Goal: Transaction & Acquisition: Purchase product/service

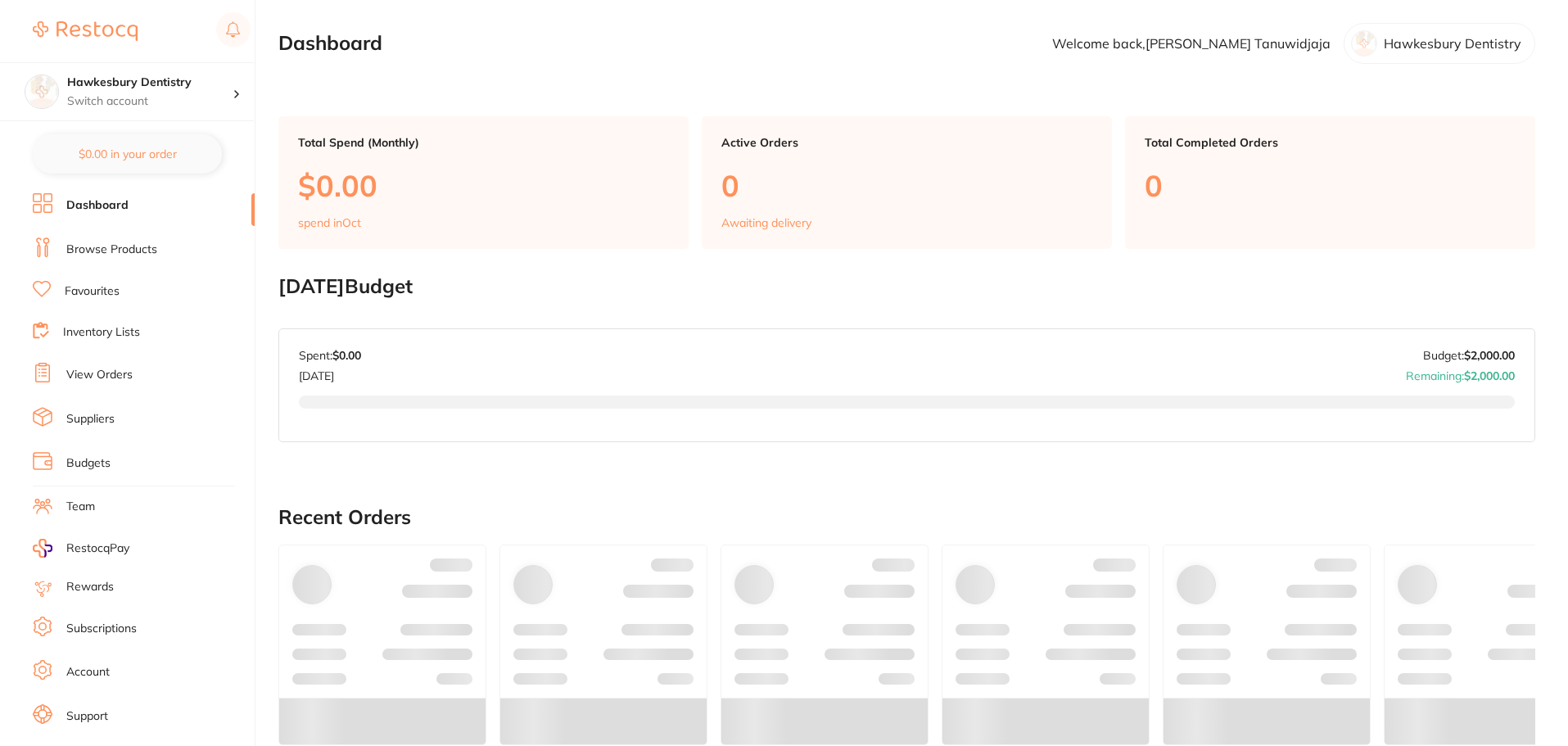
click at [151, 246] on link "Browse Products" at bounding box center [112, 250] width 91 height 17
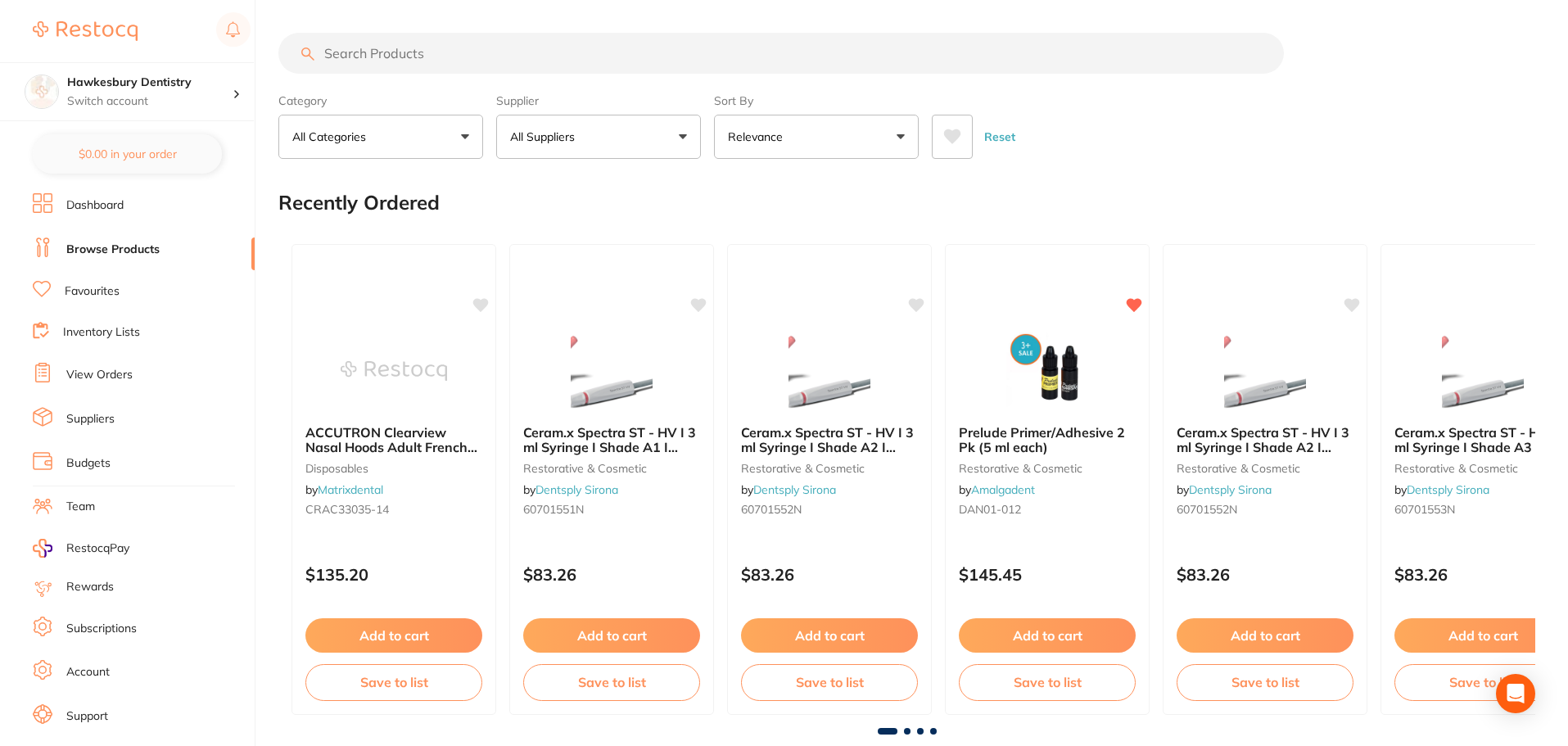
click at [418, 42] on input "search" at bounding box center [780, 52] width 1005 height 41
type input "[PERSON_NAME] test"
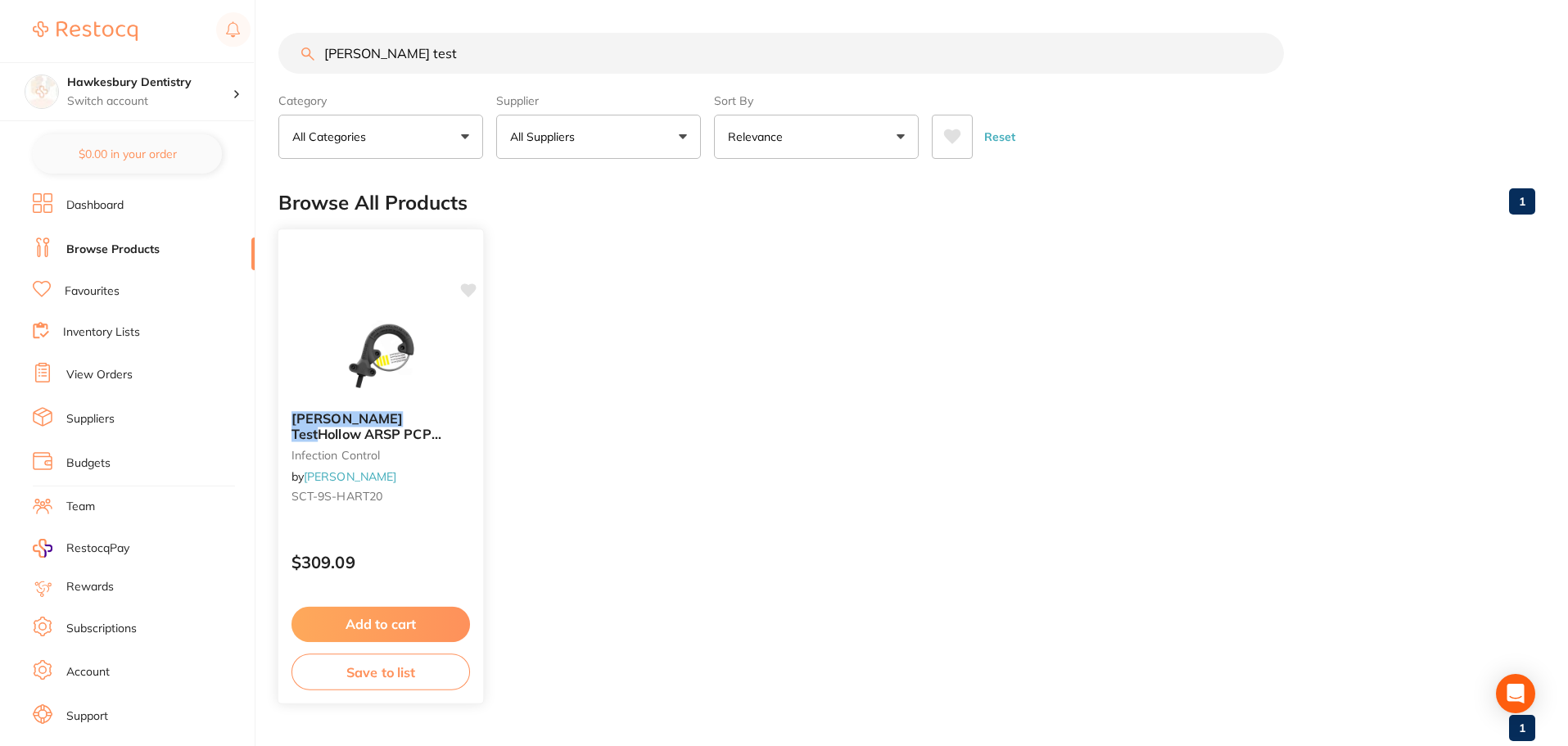
click at [357, 351] on img at bounding box center [380, 356] width 107 height 82
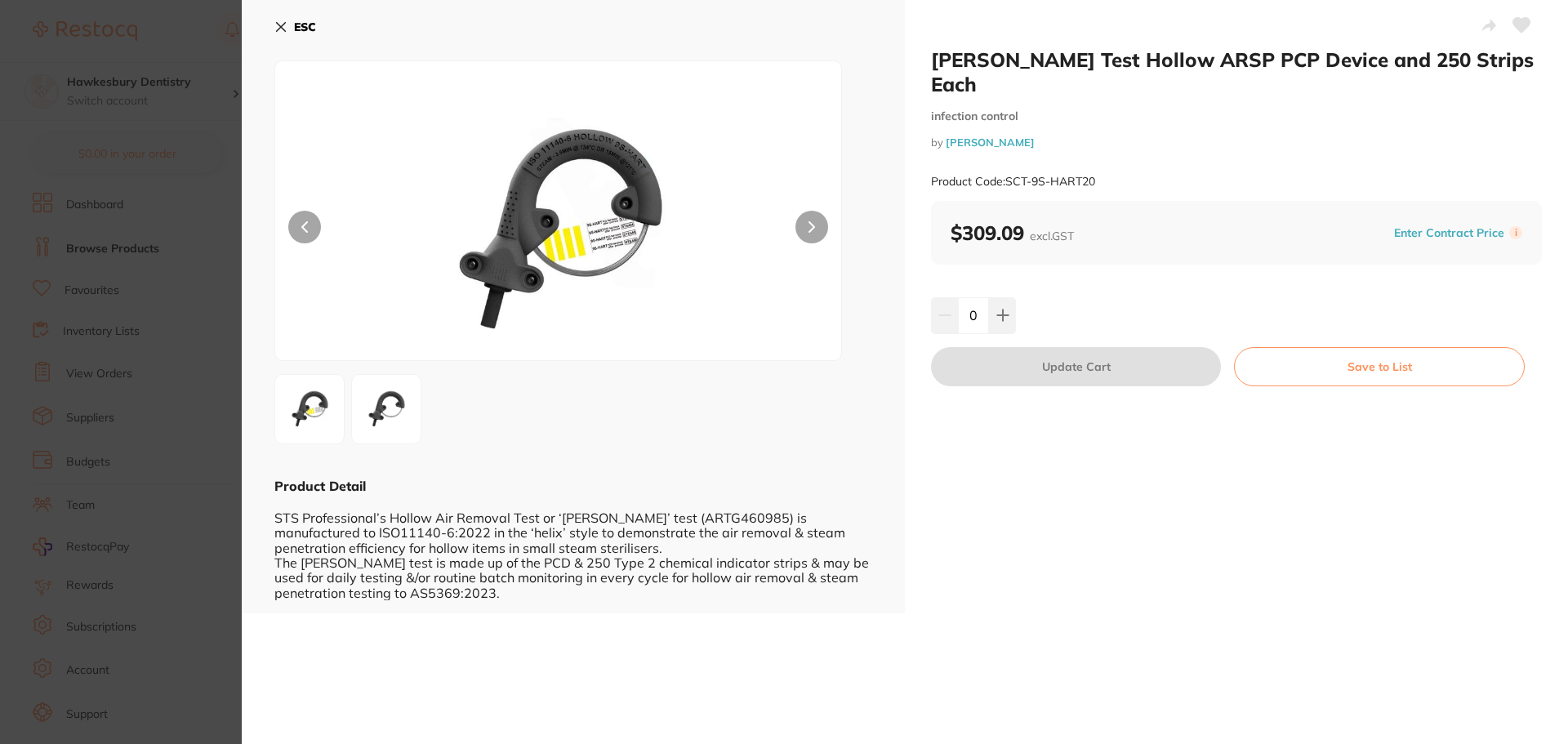
click at [287, 27] on button "ESC" at bounding box center [295, 27] width 42 height 27
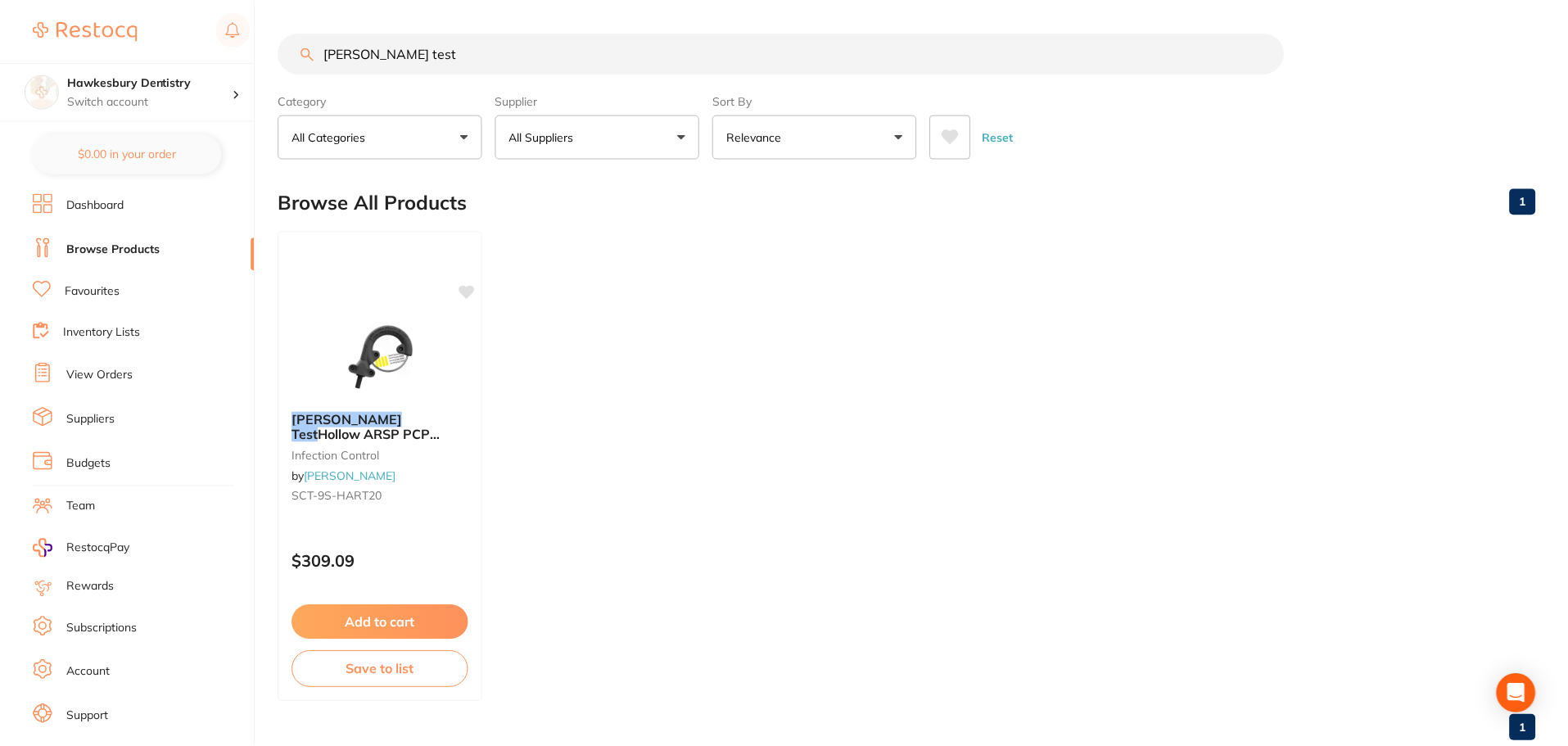
scroll to position [41, 0]
